Goal: Information Seeking & Learning: Learn about a topic

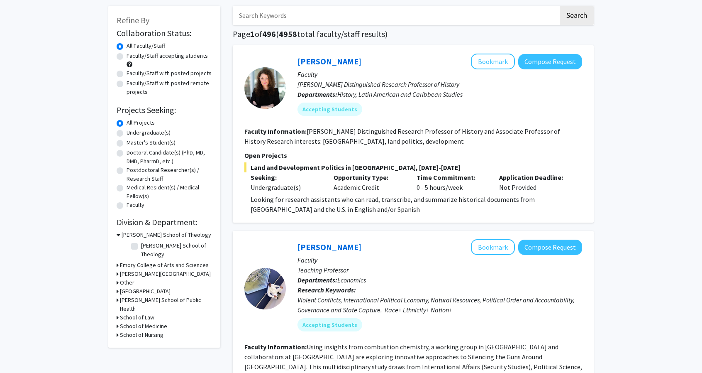
scroll to position [39, 0]
click at [148, 286] on h3 "[GEOGRAPHIC_DATA]" at bounding box center [145, 290] width 51 height 9
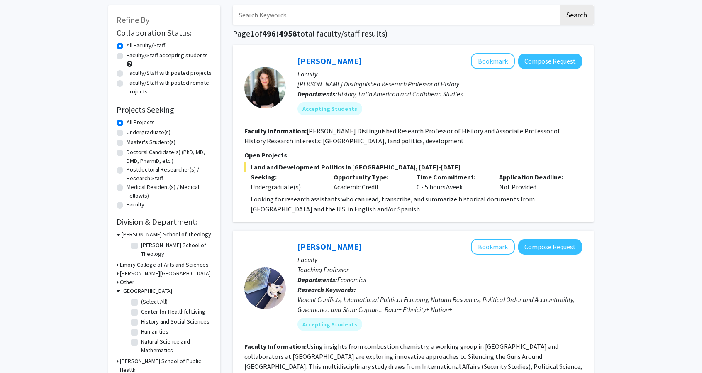
click at [141, 297] on label "(Select All)" at bounding box center [154, 301] width 27 height 9
click at [141, 297] on input "(Select All)" at bounding box center [143, 299] width 5 height 5
checkbox input "true"
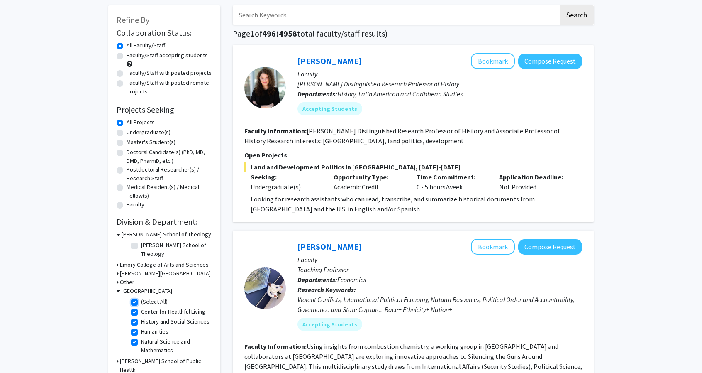
checkbox input "true"
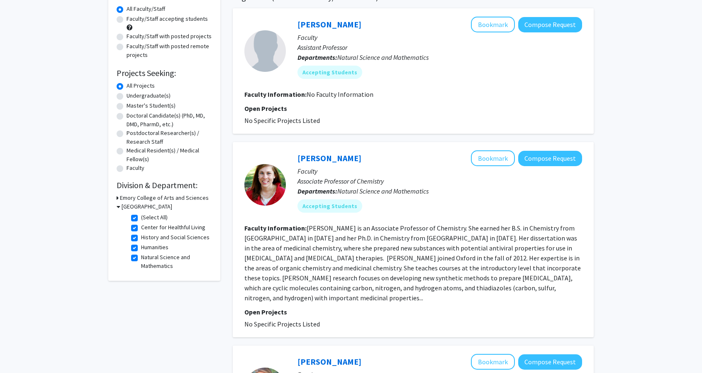
scroll to position [66, 0]
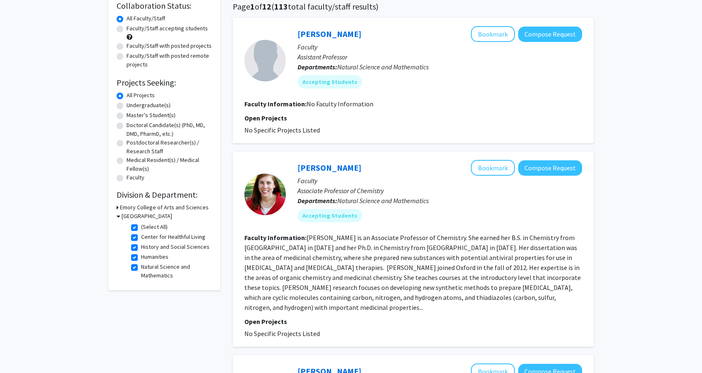
click at [141, 228] on label "(Select All)" at bounding box center [154, 226] width 27 height 9
click at [141, 228] on input "(Select All)" at bounding box center [143, 224] width 5 height 5
checkbox input "false"
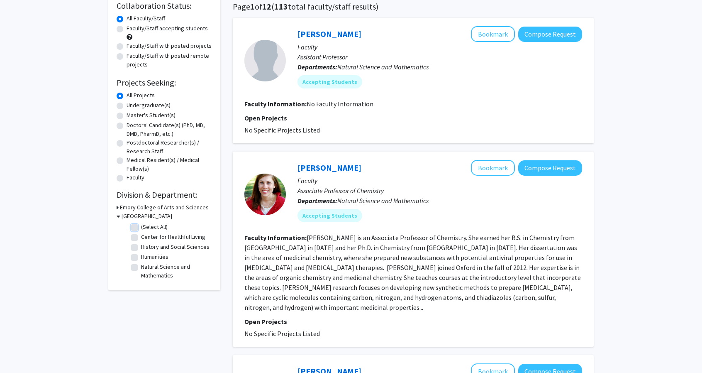
checkbox input "false"
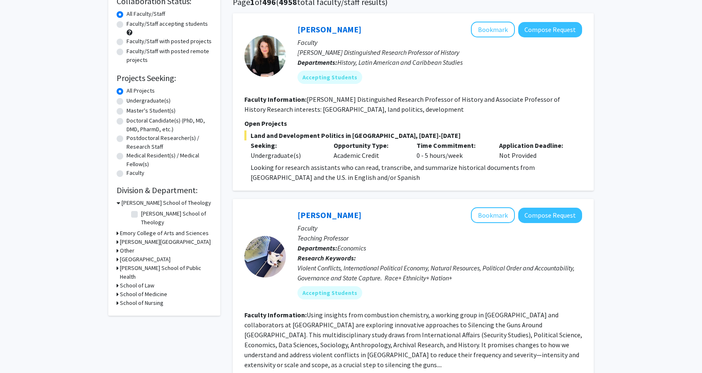
scroll to position [77, 0]
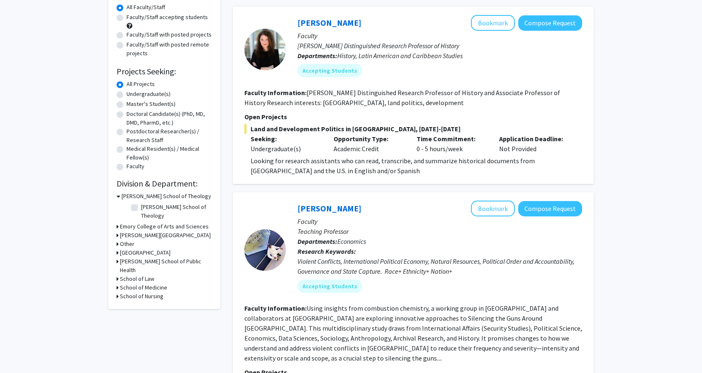
click at [188, 222] on h3 "Emory College of Arts and Sciences" at bounding box center [164, 226] width 89 height 9
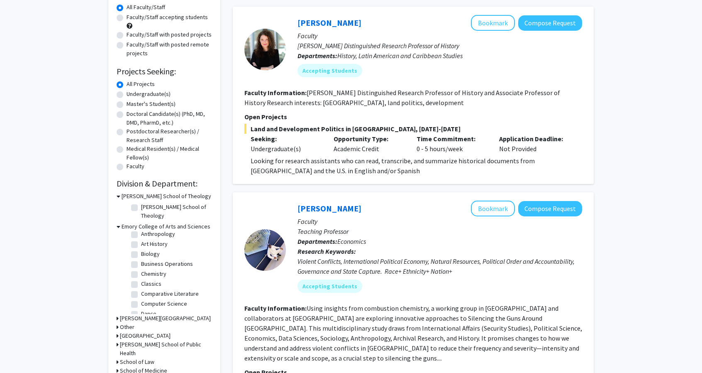
scroll to position [35, 0]
click at [141, 248] on label "Biology" at bounding box center [150, 252] width 19 height 9
click at [141, 248] on input "Biology" at bounding box center [143, 250] width 5 height 5
checkbox input "true"
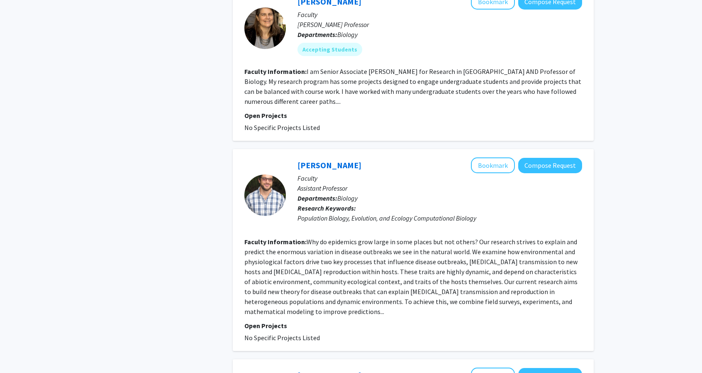
scroll to position [311, 0]
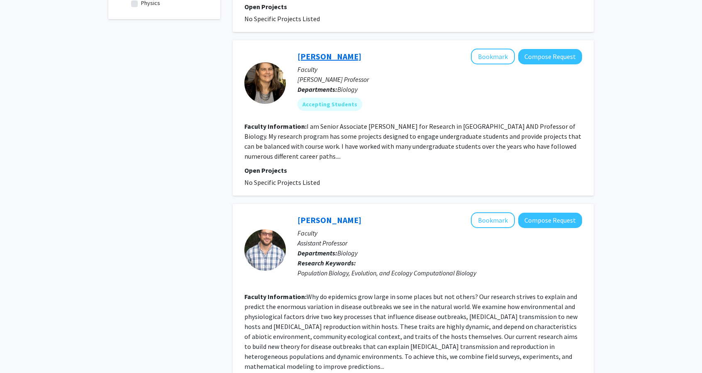
click at [324, 57] on link "[PERSON_NAME]" at bounding box center [330, 56] width 64 height 10
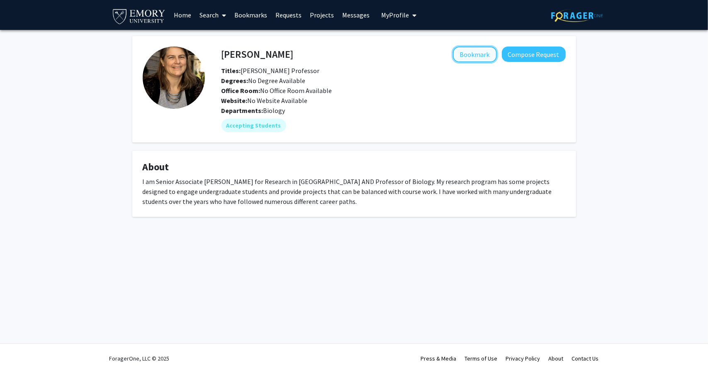
click at [463, 57] on button "Bookmark" at bounding box center [475, 54] width 44 height 16
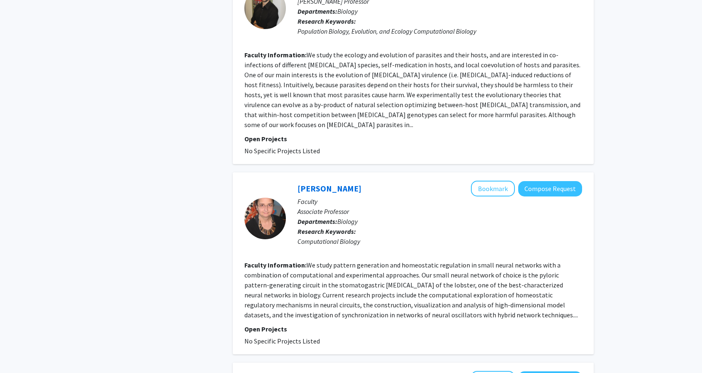
scroll to position [708, 0]
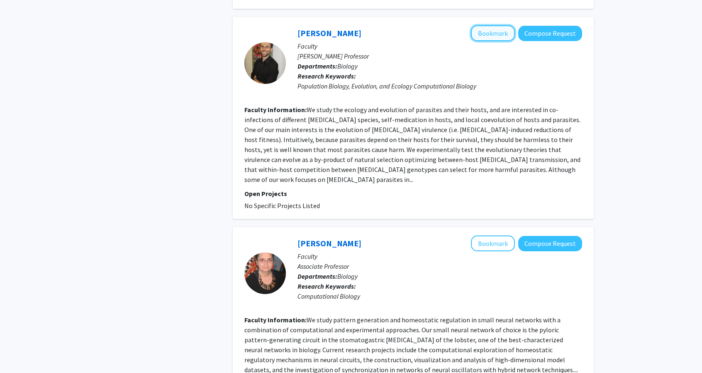
click at [501, 33] on button "Bookmark" at bounding box center [493, 33] width 44 height 16
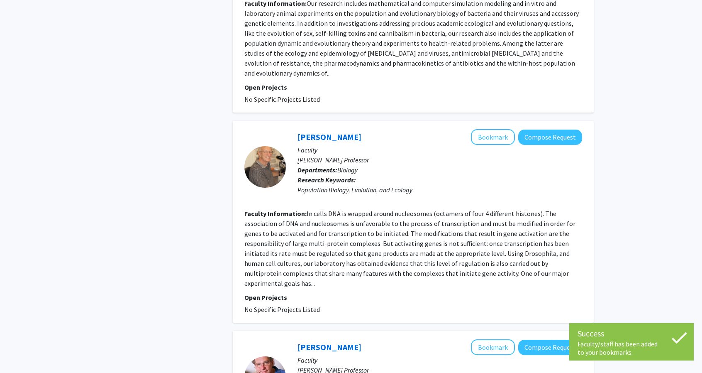
scroll to position [1385, 0]
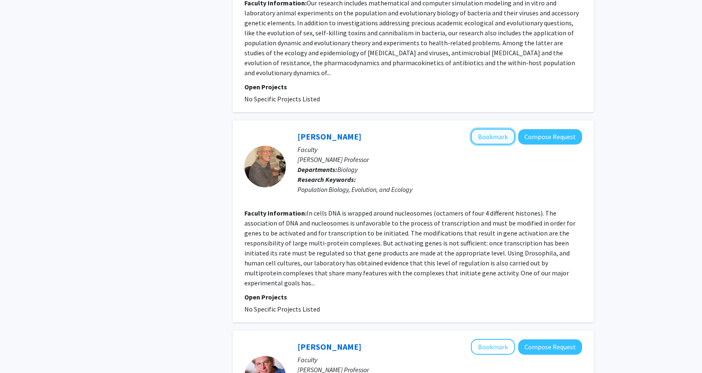
click at [484, 129] on button "Bookmark" at bounding box center [493, 137] width 44 height 16
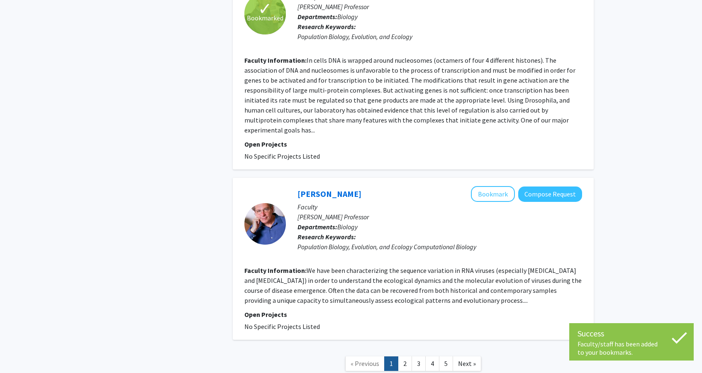
scroll to position [1566, 0]
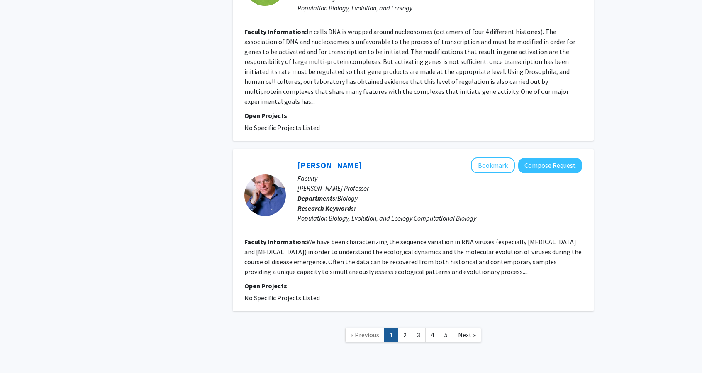
click at [316, 160] on link "[PERSON_NAME]" at bounding box center [330, 165] width 64 height 10
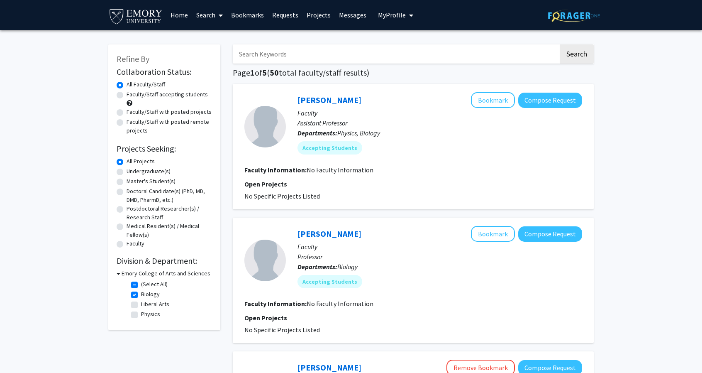
click at [149, 95] on label "Faculty/Staff accepting students" at bounding box center [167, 94] width 81 height 9
click at [132, 95] on input "Faculty/Staff accepting students" at bounding box center [129, 92] width 5 height 5
radio input "true"
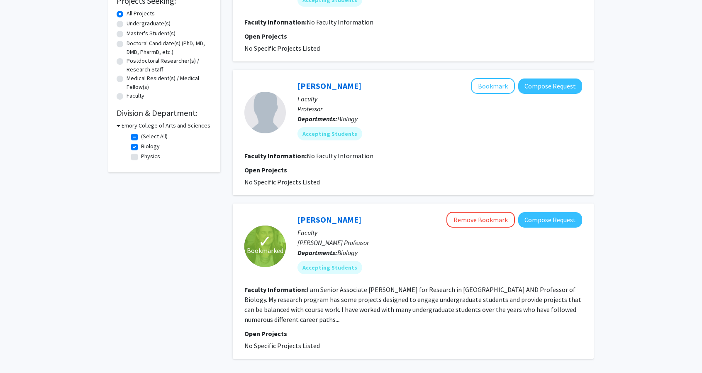
scroll to position [225, 0]
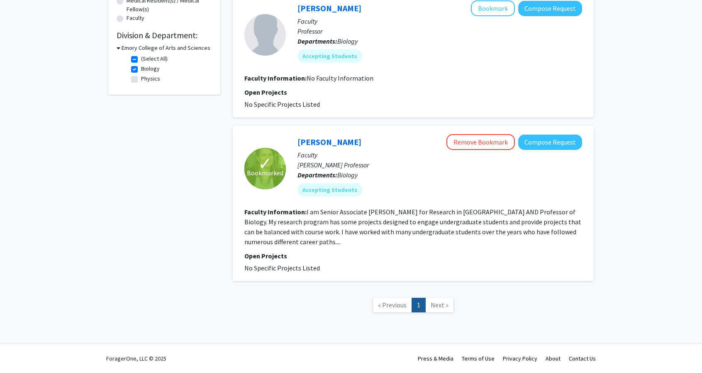
click at [437, 303] on span "Next »" at bounding box center [440, 304] width 18 height 8
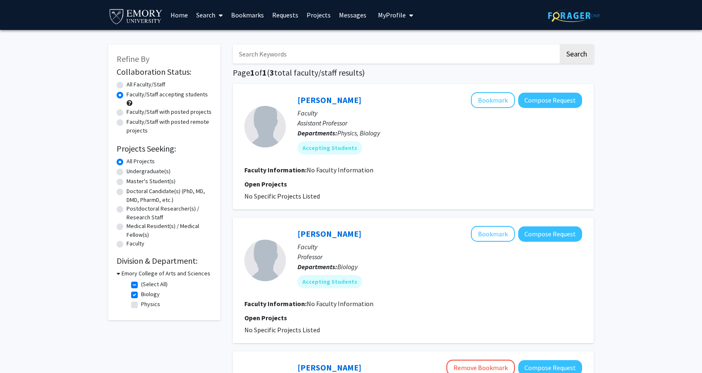
click at [260, 15] on link "Bookmarks" at bounding box center [247, 14] width 41 height 29
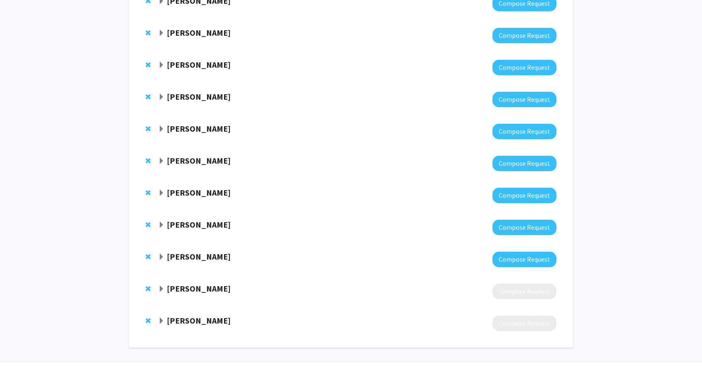
scroll to position [297, 0]
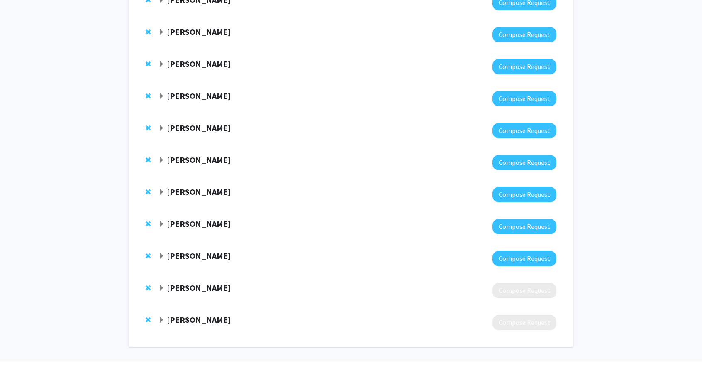
click at [147, 286] on span "Remove Jaap De Roode from bookmarks" at bounding box center [148, 287] width 5 height 7
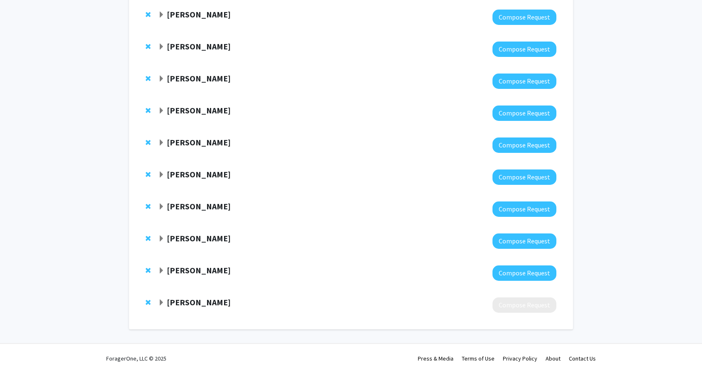
scroll to position [282, 0]
click at [147, 286] on div "[PERSON_NAME] Compose Request" at bounding box center [350, 273] width 427 height 32
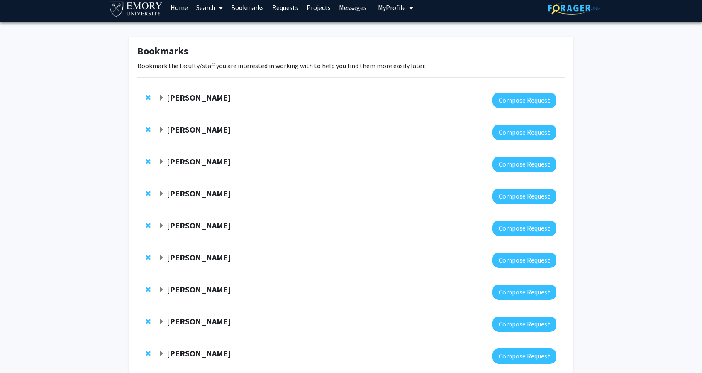
scroll to position [0, 0]
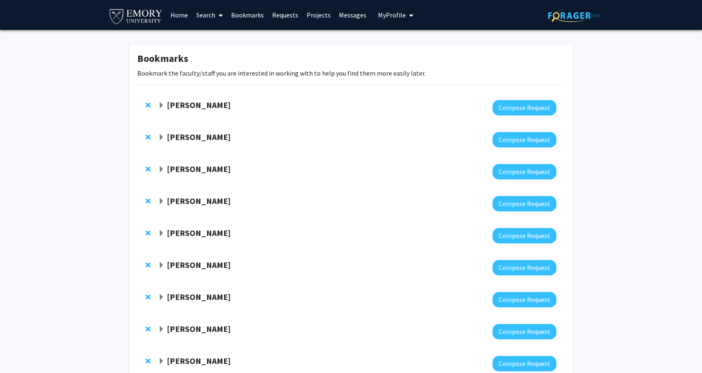
click at [196, 15] on link "Search" at bounding box center [209, 14] width 35 height 29
click at [225, 34] on span "Faculty/Staff" at bounding box center [222, 38] width 61 height 17
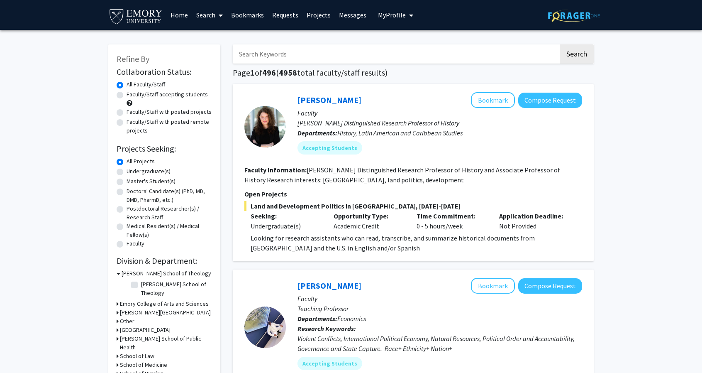
scroll to position [21, 0]
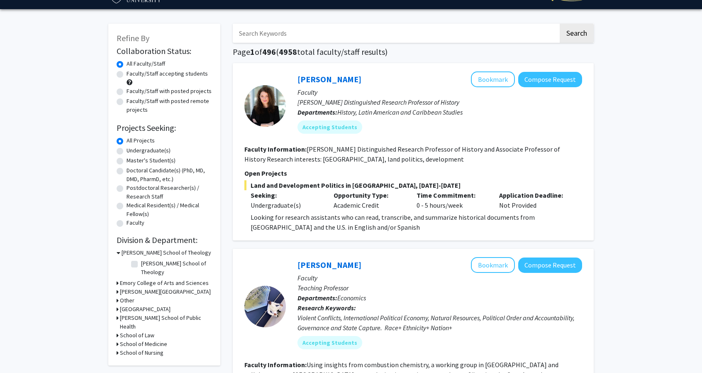
click at [132, 278] on h3 "Emory College of Arts and Sciences" at bounding box center [164, 282] width 89 height 9
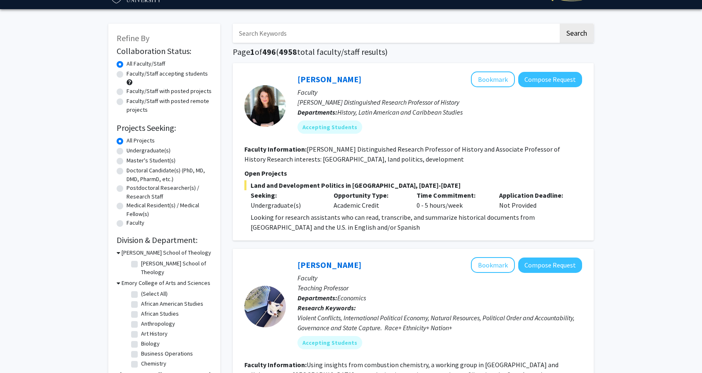
scroll to position [7, 0]
click at [141, 332] on label "Biology" at bounding box center [150, 336] width 19 height 9
click at [141, 332] on input "Biology" at bounding box center [143, 334] width 5 height 5
checkbox input "true"
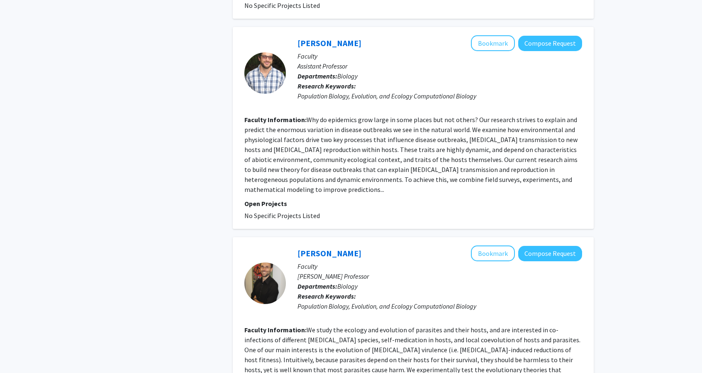
scroll to position [522, 0]
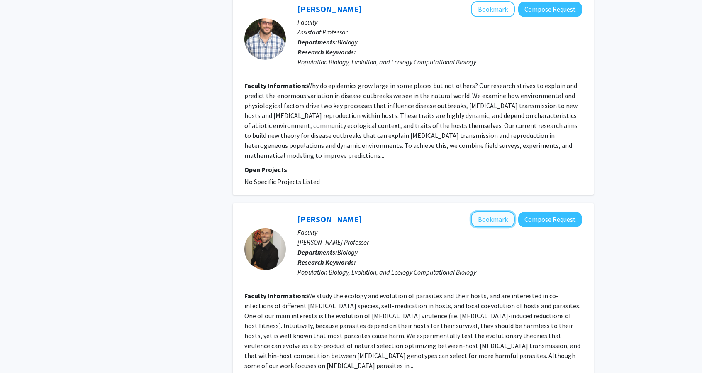
click at [501, 217] on button "Bookmark" at bounding box center [493, 219] width 44 height 16
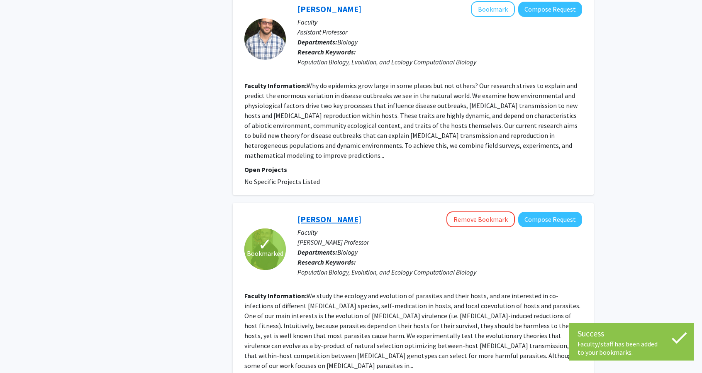
click at [325, 220] on link "[PERSON_NAME]" at bounding box center [330, 219] width 64 height 10
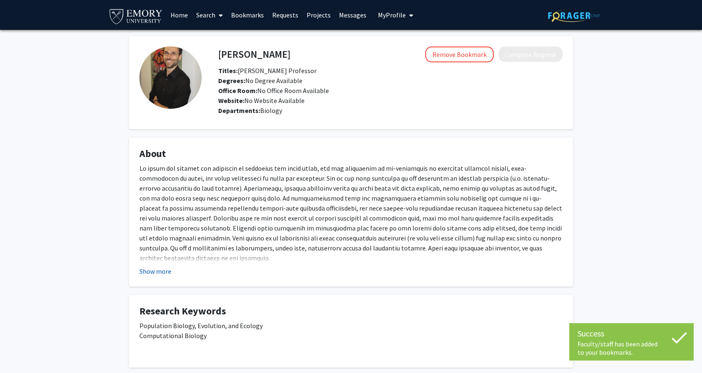
click at [150, 271] on button "Show more" at bounding box center [155, 271] width 32 height 10
